Goal: Register for event/course

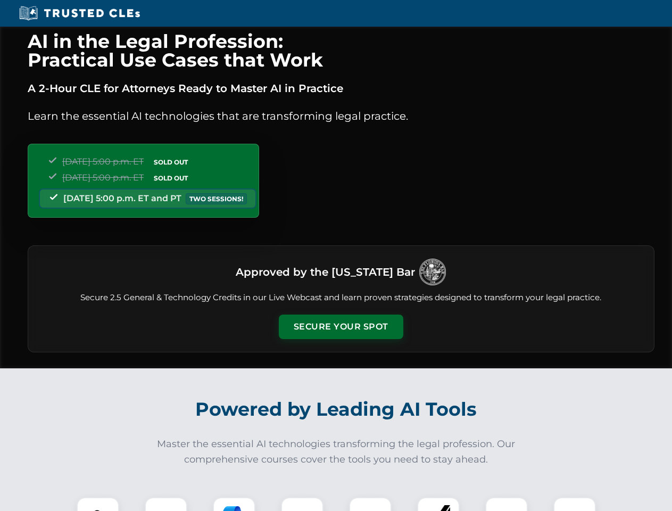
click at [340, 327] on button "Secure Your Spot" at bounding box center [341, 326] width 124 height 24
click at [98, 504] on img at bounding box center [97, 518] width 31 height 31
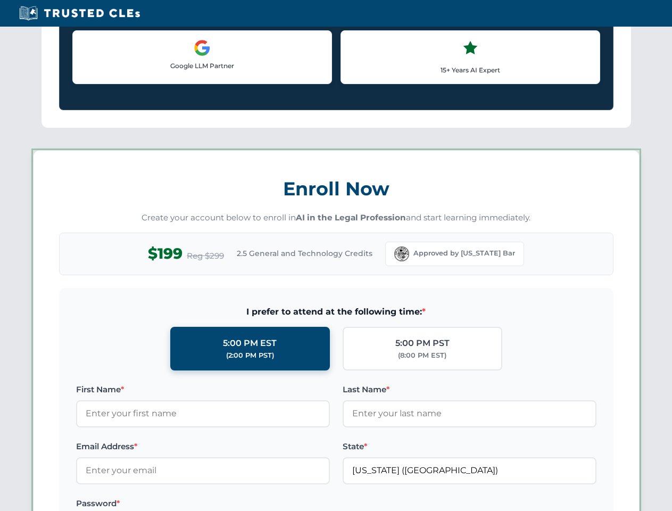
click at [234, 504] on label "Password *" at bounding box center [203, 503] width 254 height 13
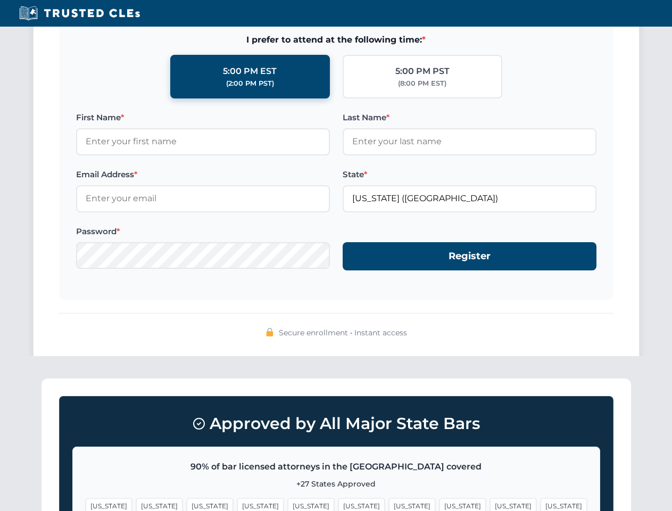
click at [490, 504] on span "[US_STATE]" at bounding box center [513, 505] width 46 height 15
